Goal: Navigation & Orientation: Go to known website

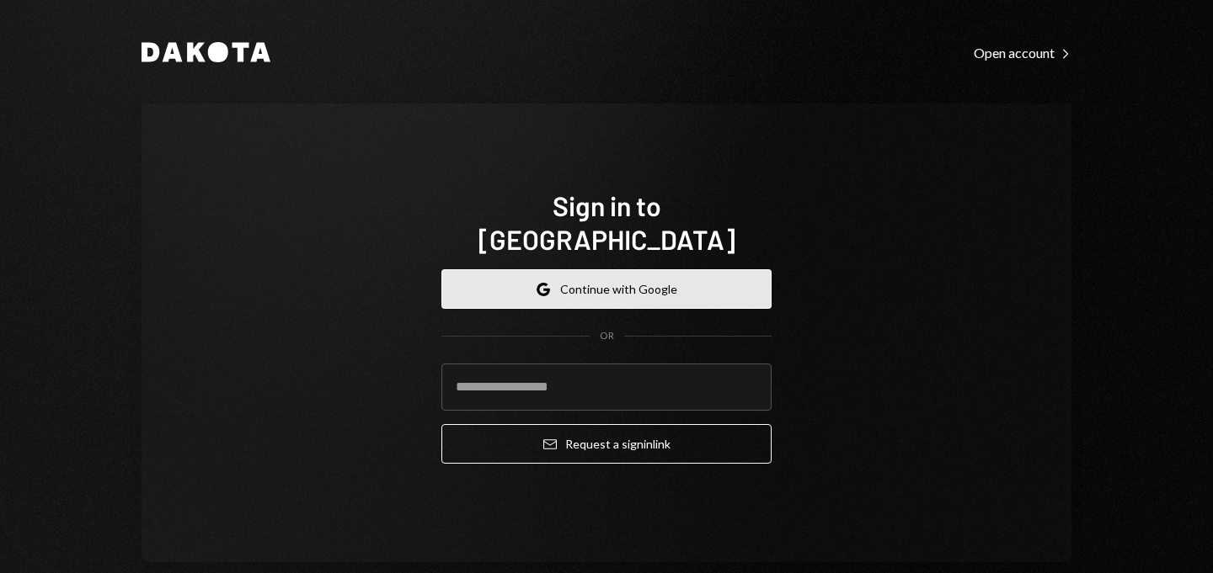
click at [628, 275] on button "Google Continue with Google" at bounding box center [606, 289] width 330 height 40
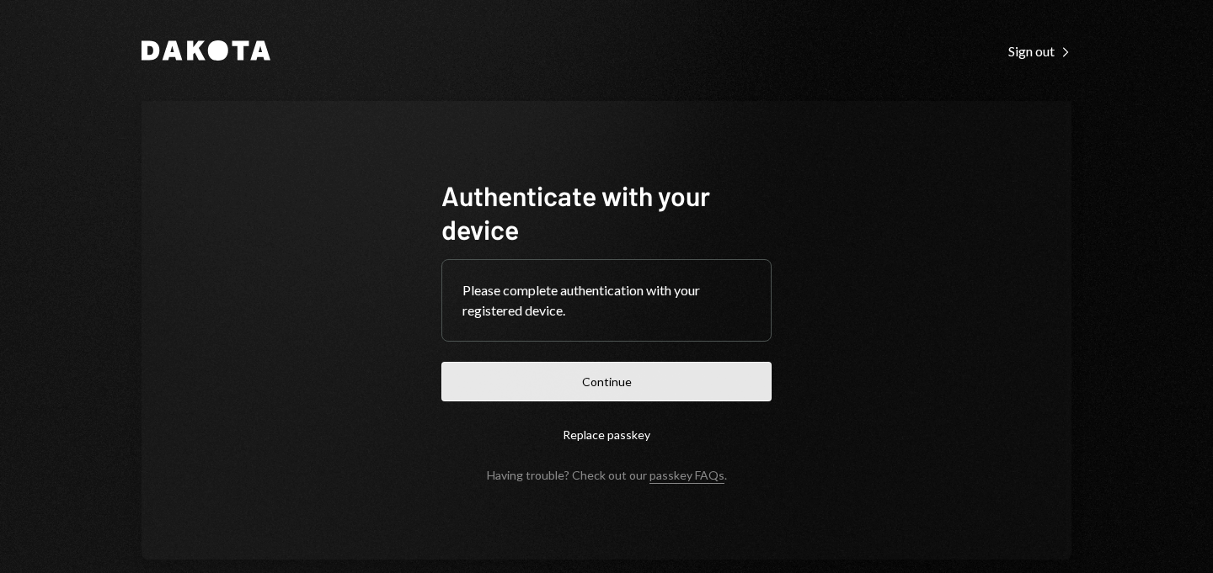
click at [570, 388] on button "Continue" at bounding box center [606, 382] width 330 height 40
